Goal: Task Accomplishment & Management: Manage account settings

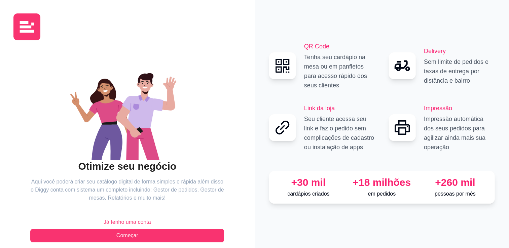
scroll to position [7, 0]
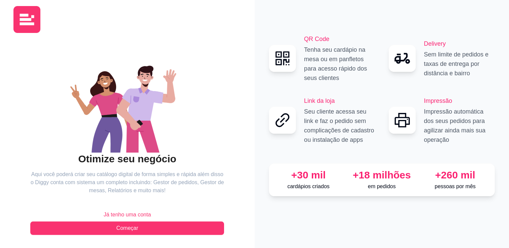
click at [133, 213] on span "Já tenho uma conta" at bounding box center [127, 215] width 47 height 8
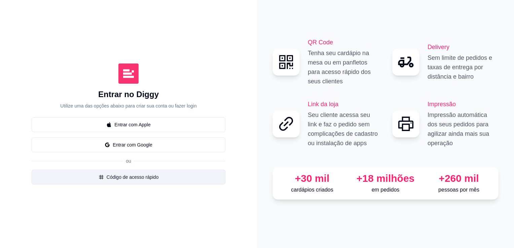
click at [146, 178] on button "Código de acesso rápido" at bounding box center [129, 177] width 194 height 15
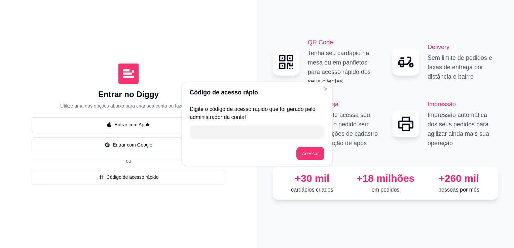
click at [237, 178] on div "Código de acesso rápio Digite o código de acesso rápido que foi gerado pelo adm…" at bounding box center [257, 124] width 514 height 248
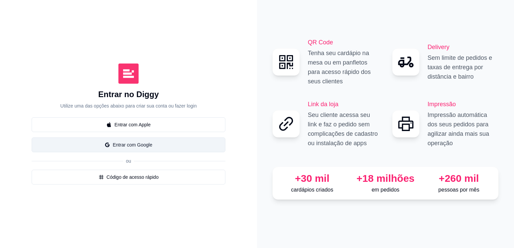
click at [148, 145] on button "Entrar com Google" at bounding box center [129, 144] width 194 height 15
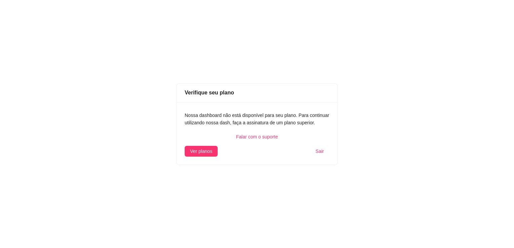
click at [321, 153] on span "Sair" at bounding box center [319, 151] width 8 height 7
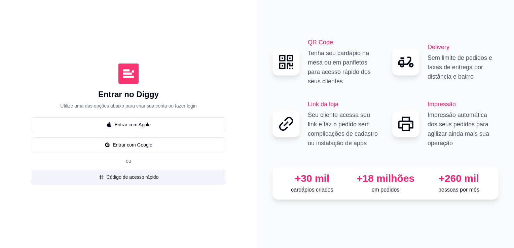
click at [152, 179] on button "Código de acesso rápido" at bounding box center [129, 177] width 194 height 15
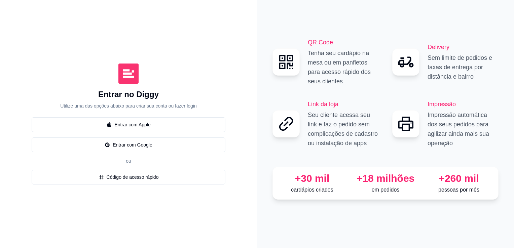
click at [325, 89] on icon "Close" at bounding box center [325, 89] width 3 height 3
